Goal: Transaction & Acquisition: Download file/media

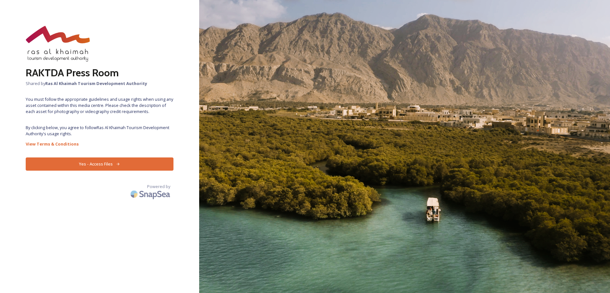
click at [85, 161] on button "Yes - Access Files" at bounding box center [100, 163] width 148 height 13
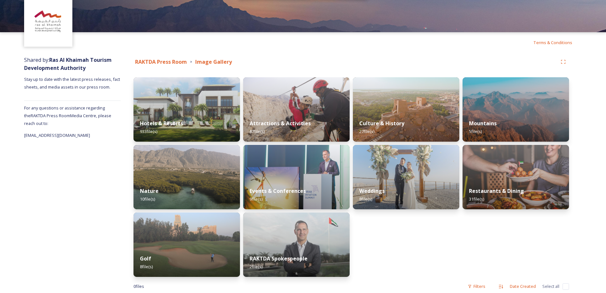
scroll to position [40, 0]
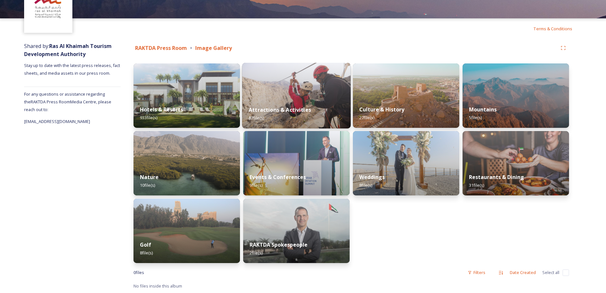
click at [283, 107] on strong "Attractions & Activities" at bounding box center [279, 109] width 62 height 7
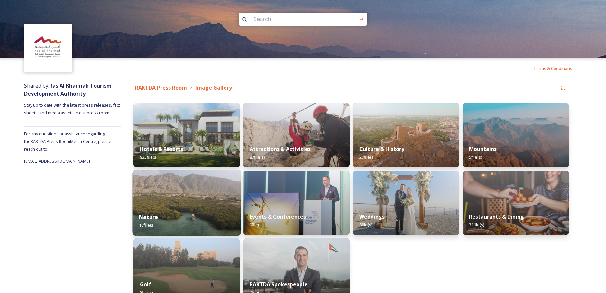
click at [188, 199] on img at bounding box center [186, 203] width 109 height 66
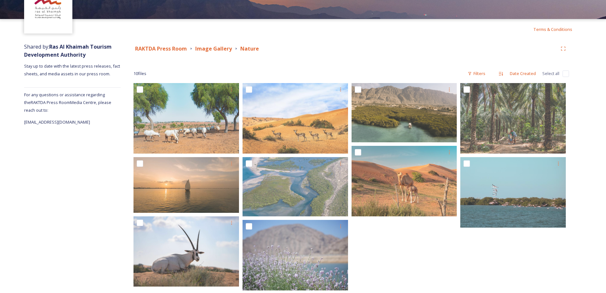
scroll to position [50, 0]
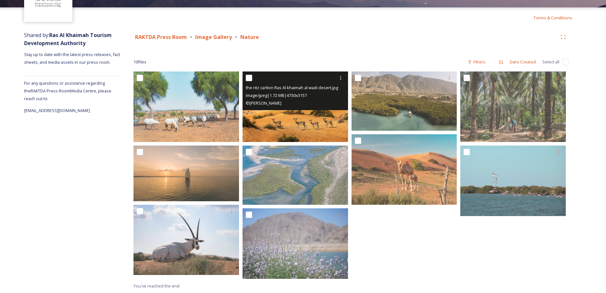
click at [311, 108] on div "the ritz carlton Ras Al khaimah al wadi desert.jpg image/jpeg | 1.72 MB | 4730 …" at bounding box center [294, 90] width 105 height 39
click at [306, 124] on img at bounding box center [294, 106] width 105 height 70
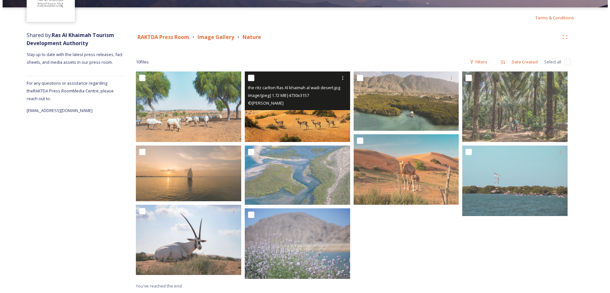
scroll to position [47, 0]
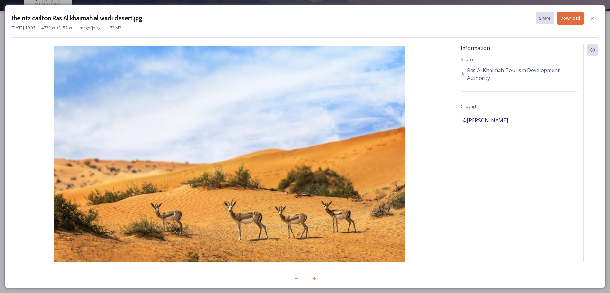
click at [306, 124] on img at bounding box center [230, 163] width 436 height 235
click at [593, 16] on icon at bounding box center [593, 18] width 5 height 5
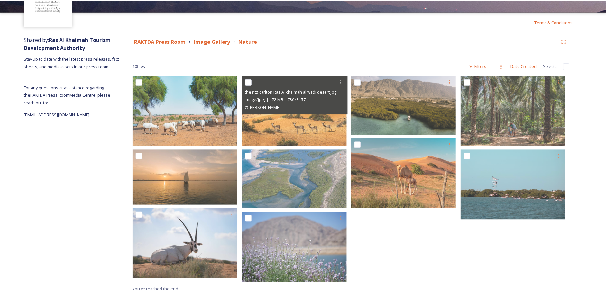
scroll to position [50, 0]
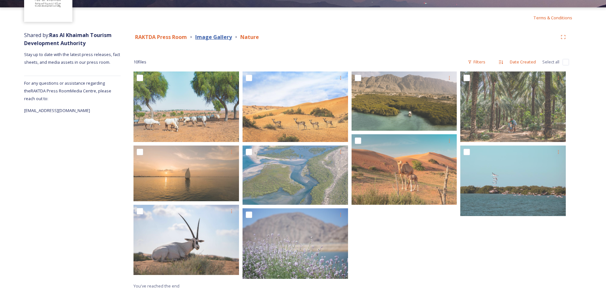
click at [205, 37] on strong "Image Gallery" at bounding box center [213, 36] width 37 height 7
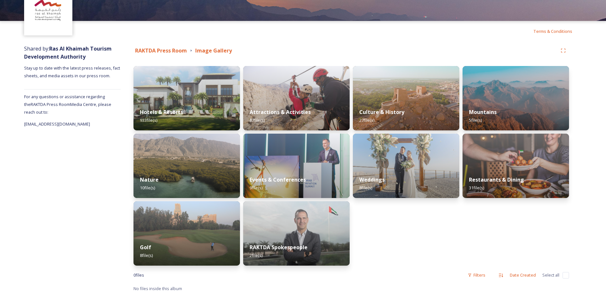
scroll to position [40, 0]
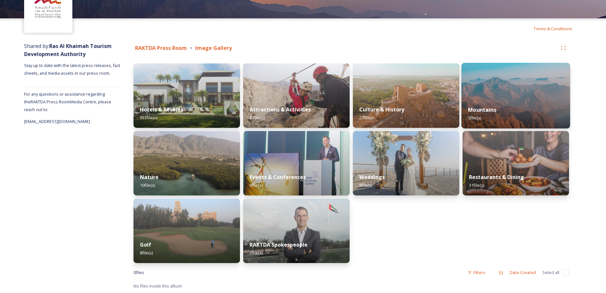
click at [494, 96] on img at bounding box center [515, 96] width 109 height 66
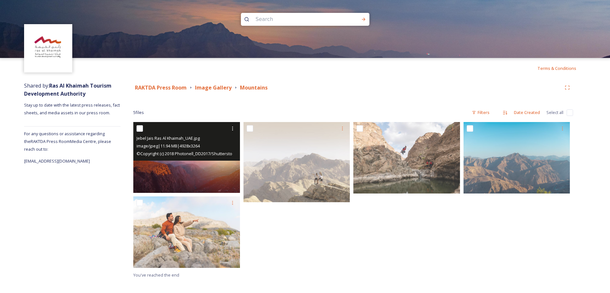
click at [212, 150] on div "© Copyright (c) 2018 Photonell_DD2017/Shutterstock. No use without permission." at bounding box center [188, 153] width 102 height 8
click at [200, 175] on img at bounding box center [186, 157] width 107 height 71
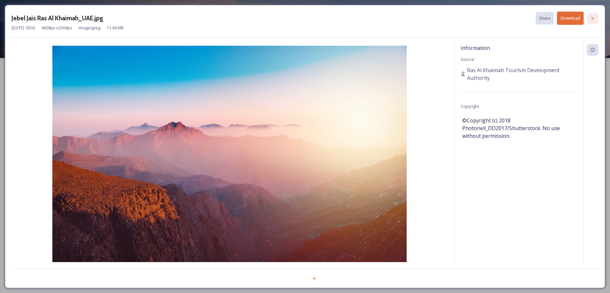
click at [594, 21] on div at bounding box center [593, 19] width 12 height 12
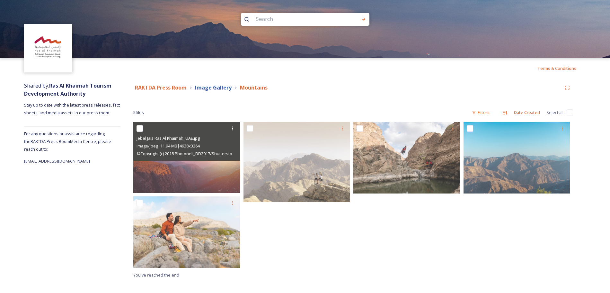
click at [218, 88] on strong "Image Gallery" at bounding box center [213, 87] width 37 height 7
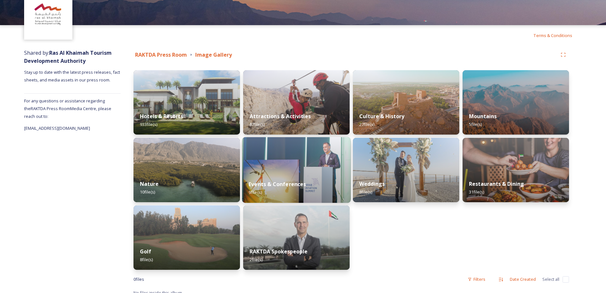
scroll to position [33, 0]
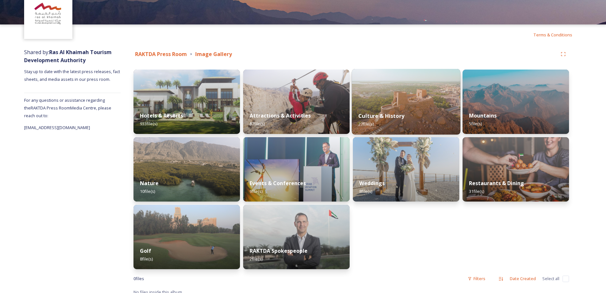
click at [399, 100] on img at bounding box center [406, 102] width 109 height 66
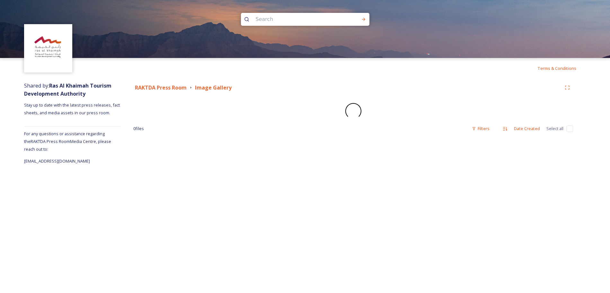
click at [399, 100] on div "RAKTDA Press Room Image Gallery 0 file s Filters Date Created Select all" at bounding box center [354, 121] width 466 height 86
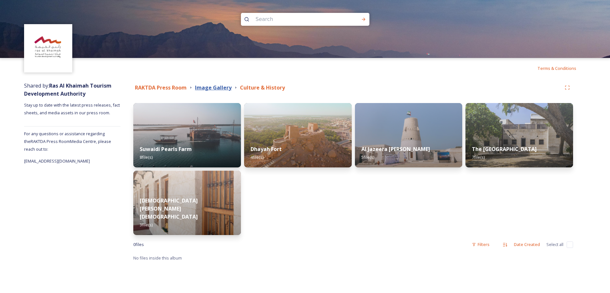
click at [213, 86] on strong "Image Gallery" at bounding box center [213, 87] width 37 height 7
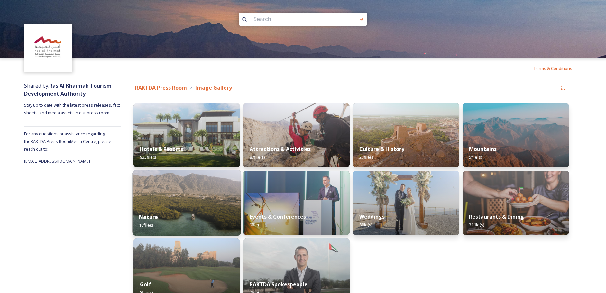
click at [168, 198] on img at bounding box center [186, 203] width 109 height 66
click at [168, 198] on div "Terms & Conditions Shared by: Ras Al Khaimah Tourism Development Authority Stay…" at bounding box center [303, 166] width 606 height 332
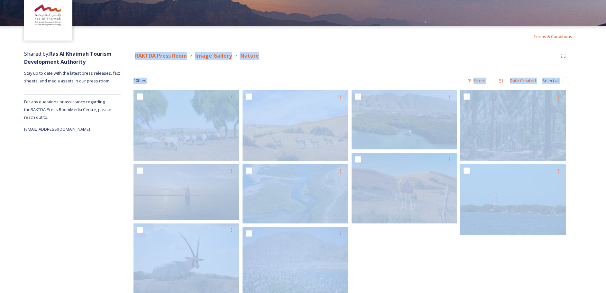
scroll to position [45, 0]
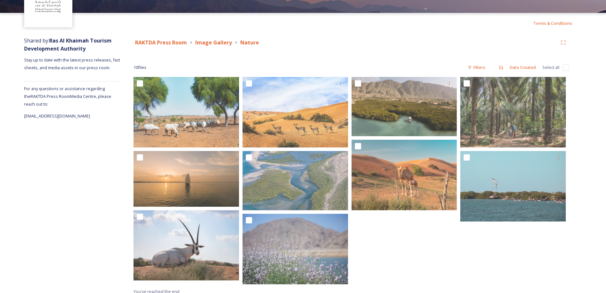
click at [85, 201] on div "Shared by: Ras Al Khaimah Tourism Development Authority Stay up to date with th…" at bounding box center [72, 165] width 96 height 265
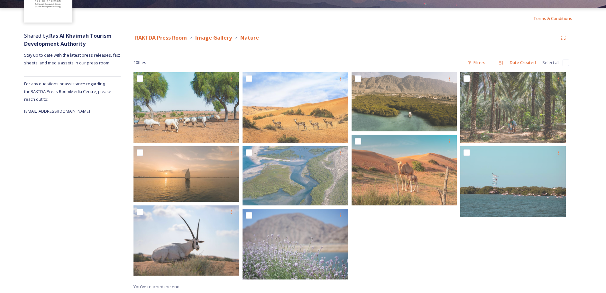
scroll to position [50, 0]
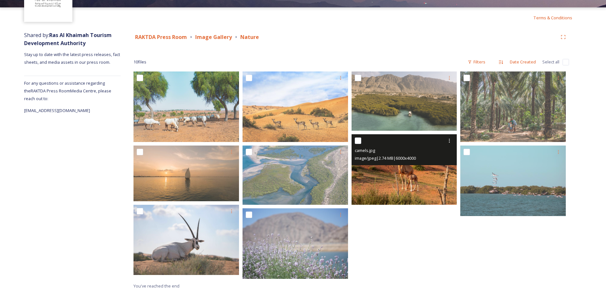
click at [429, 196] on img at bounding box center [403, 169] width 105 height 70
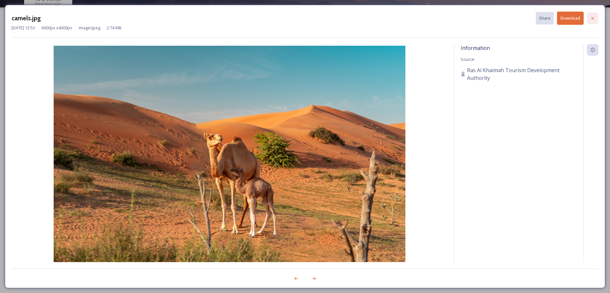
click at [595, 18] on icon at bounding box center [593, 18] width 5 height 5
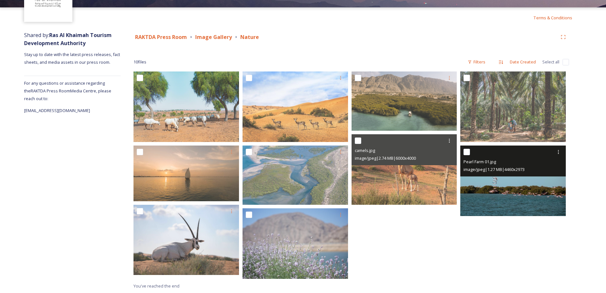
click at [504, 193] on img at bounding box center [512, 180] width 105 height 70
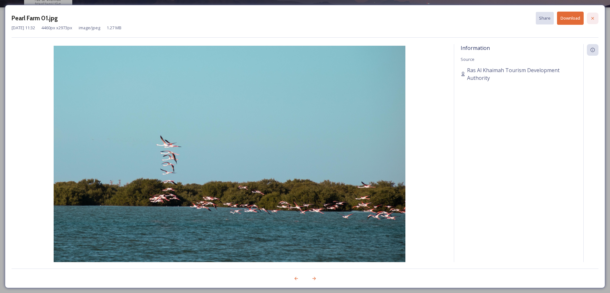
click at [593, 15] on div at bounding box center [593, 19] width 12 height 12
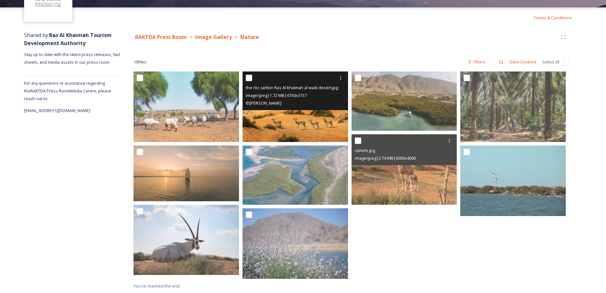
click at [301, 119] on img at bounding box center [294, 106] width 105 height 70
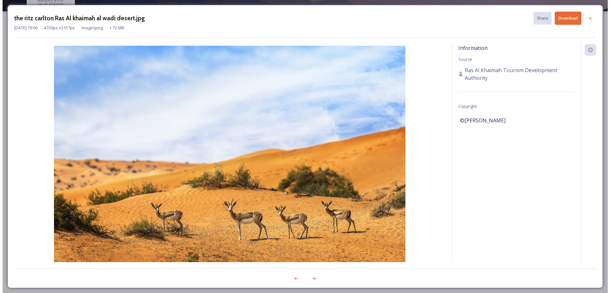
scroll to position [47, 0]
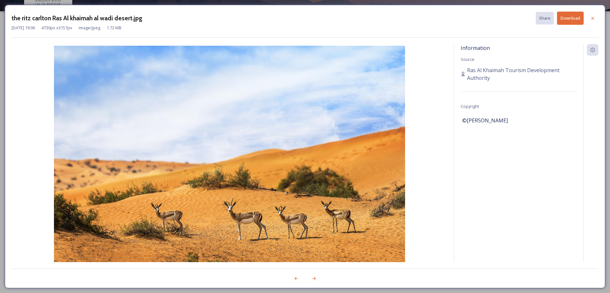
click at [468, 235] on div "Information Source Ras Al Khaimah Tourism Development Authority Copyright ©[PER…" at bounding box center [519, 161] width 129 height 235
click at [591, 17] on icon at bounding box center [593, 18] width 5 height 5
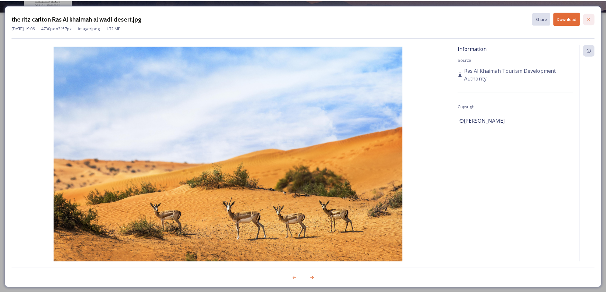
scroll to position [50, 0]
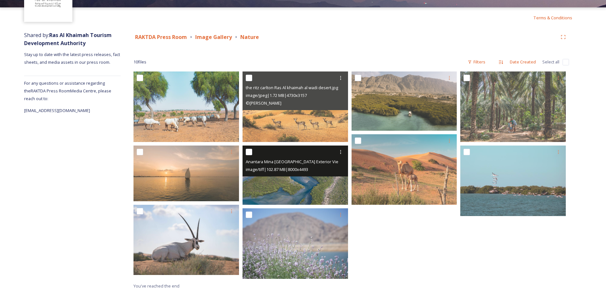
click at [294, 174] on div "Anantara Mina [GEOGRAPHIC_DATA] Exterior View Aerial Mangroves.tif image/tiff |…" at bounding box center [294, 160] width 105 height 31
click at [293, 178] on img at bounding box center [294, 174] width 105 height 59
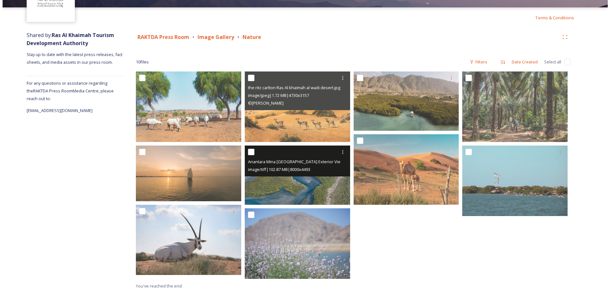
scroll to position [47, 0]
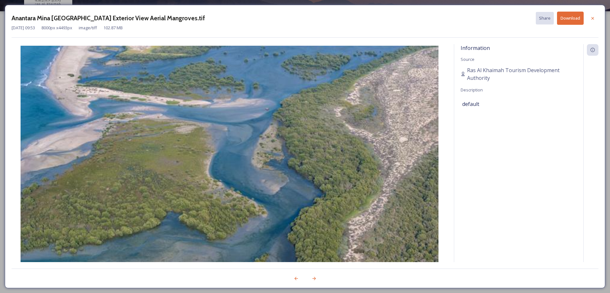
click at [293, 178] on img at bounding box center [230, 163] width 436 height 235
click at [592, 22] on div at bounding box center [593, 19] width 12 height 12
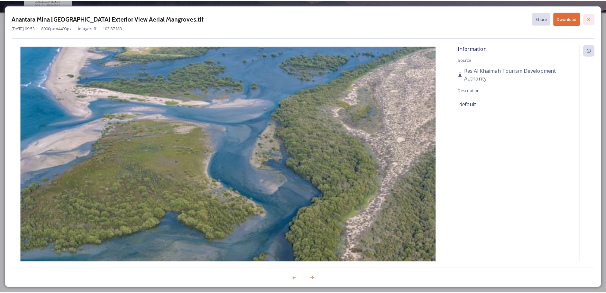
scroll to position [50, 0]
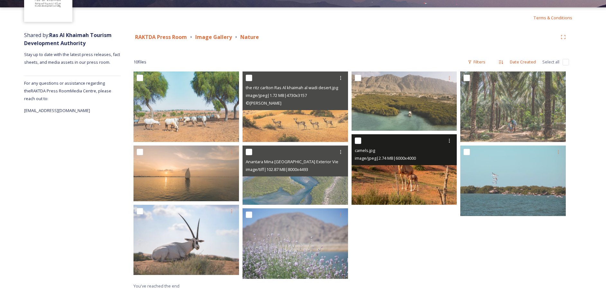
click at [418, 182] on img at bounding box center [403, 169] width 105 height 70
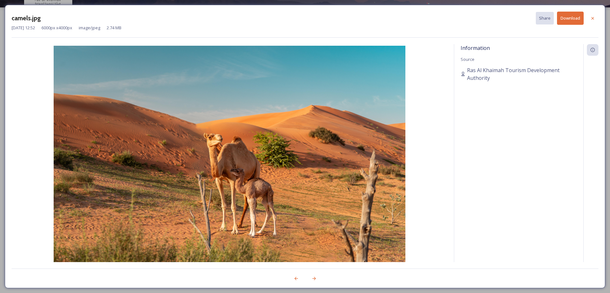
click at [418, 182] on img at bounding box center [230, 163] width 436 height 235
click at [568, 22] on button "Download" at bounding box center [570, 18] width 27 height 13
click at [509, 214] on div "Information Source Ras Al Khaimah Tourism Development Authority" at bounding box center [519, 161] width 129 height 235
drag, startPoint x: 478, startPoint y: 83, endPoint x: 468, endPoint y: 71, distance: 15.7
click at [468, 71] on div "Information Source Ras Al Khaimah Tourism Development Authority" at bounding box center [519, 161] width 129 height 235
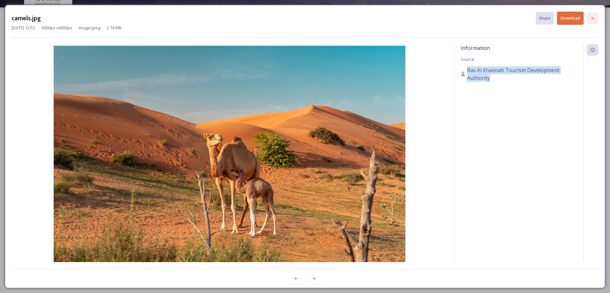
click at [594, 19] on icon at bounding box center [593, 18] width 5 height 5
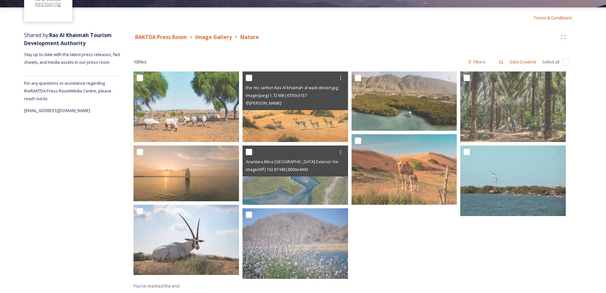
click at [314, 40] on div "RAKTDA Press Room Image Gallery Nature" at bounding box center [345, 37] width 424 height 8
